Goal: Task Accomplishment & Management: Manage account settings

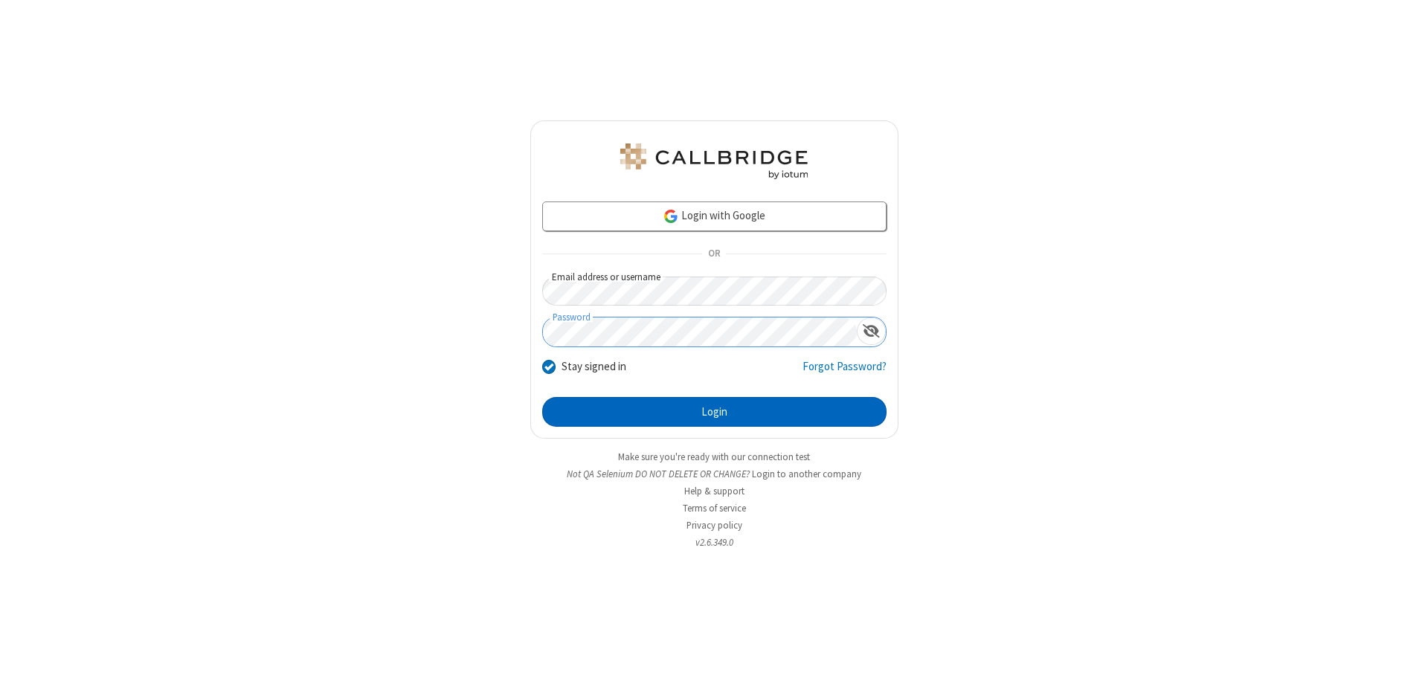
click at [714, 412] on button "Login" at bounding box center [714, 412] width 344 height 30
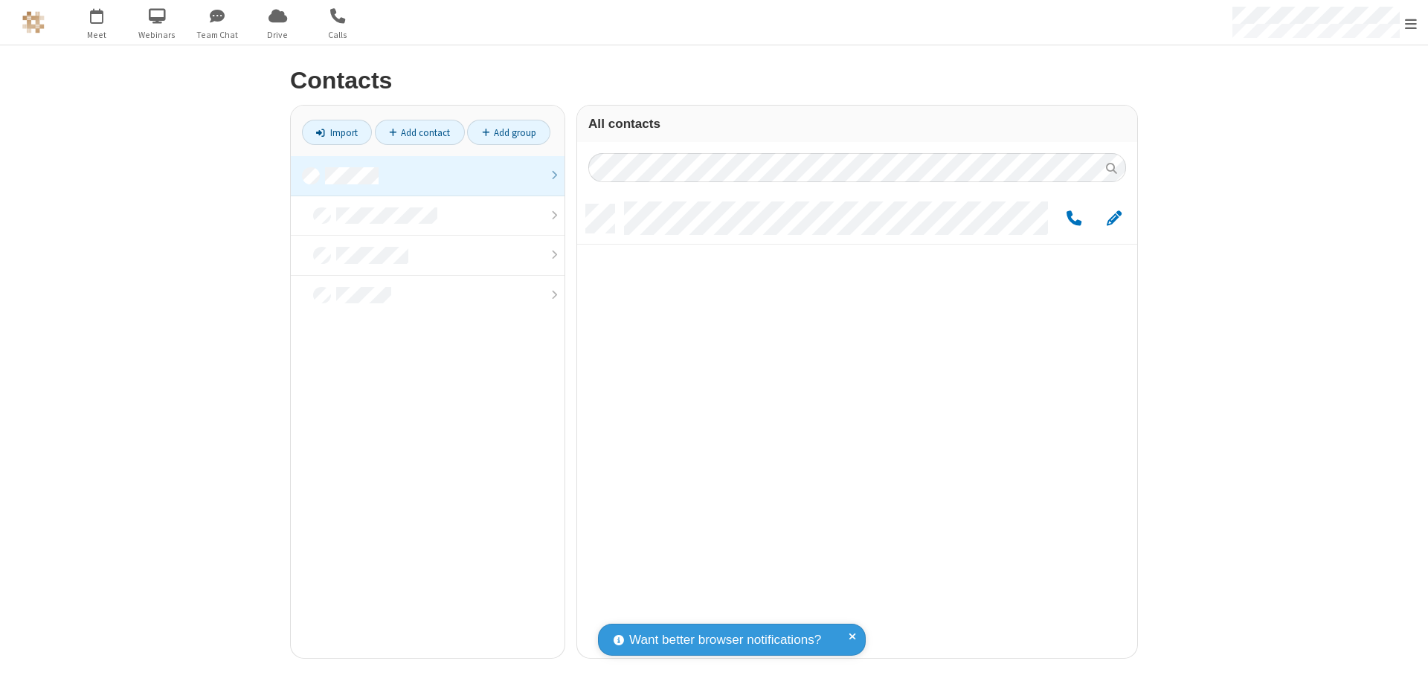
click at [428, 176] on link at bounding box center [428, 176] width 274 height 40
click at [420, 132] on link "Add contact" at bounding box center [420, 132] width 90 height 25
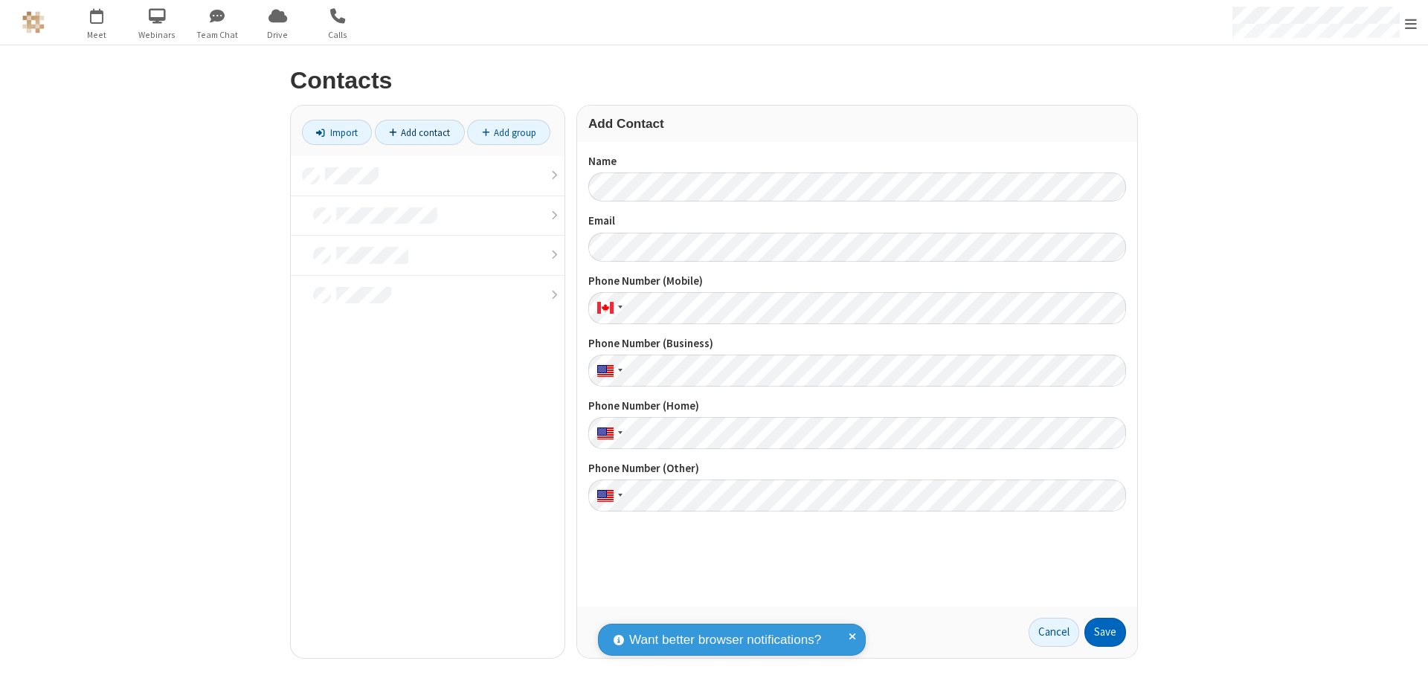
click at [1105, 632] on button "Save" at bounding box center [1106, 633] width 42 height 30
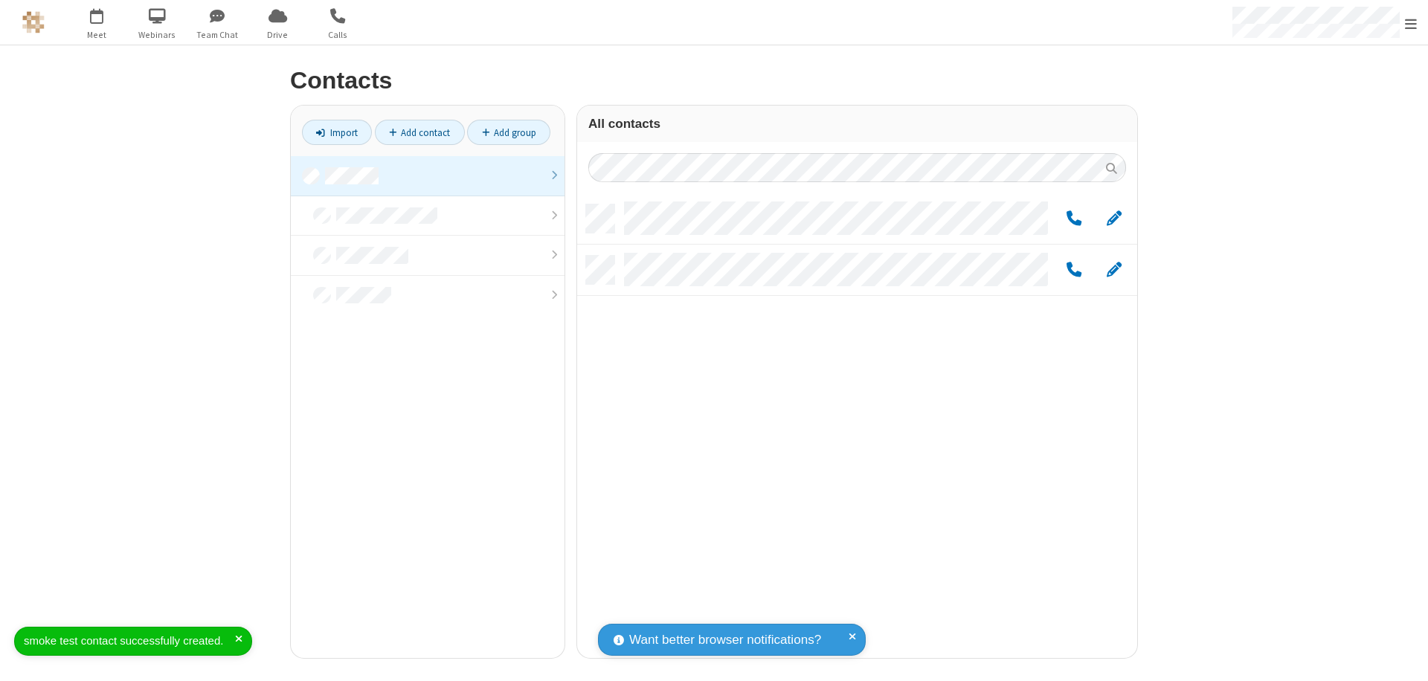
scroll to position [454, 549]
